Goal: Find specific page/section: Find specific page/section

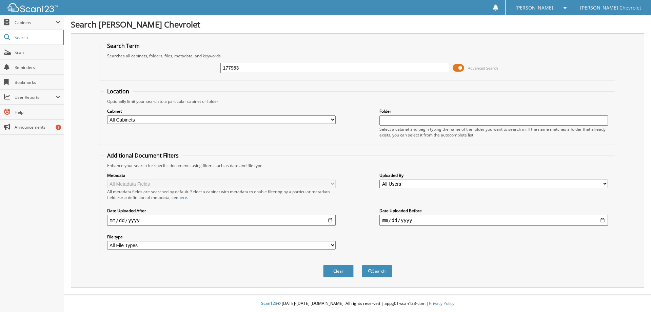
type input "177963"
click at [362, 264] on button "Search" at bounding box center [377, 270] width 31 height 13
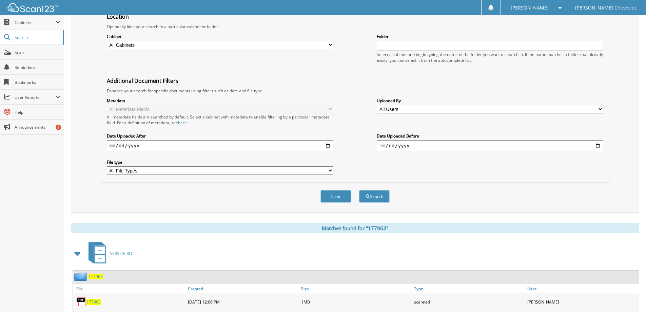
scroll to position [109, 0]
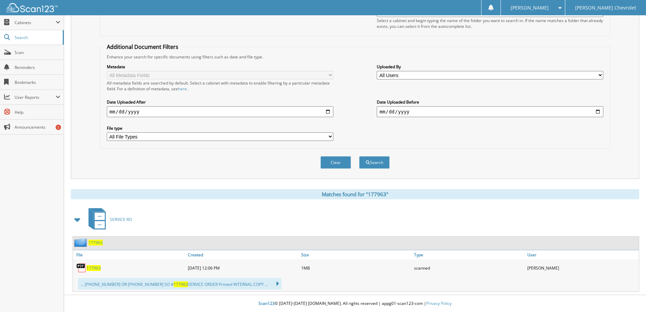
click at [99, 267] on span "177963" at bounding box center [93, 268] width 14 height 6
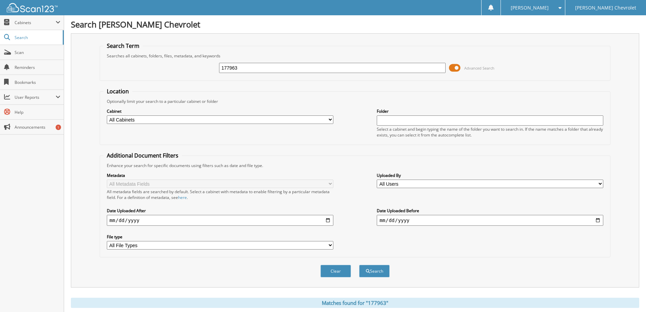
click at [238, 66] on input "177963" at bounding box center [332, 68] width 226 height 10
type input "181003"
click at [359, 264] on button "Search" at bounding box center [374, 270] width 31 height 13
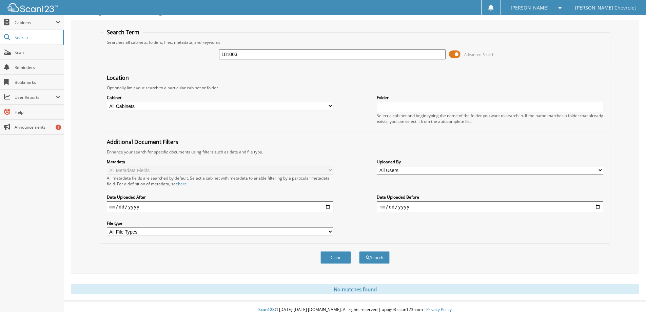
scroll to position [20, 0]
